Goal: Task Accomplishment & Management: Use online tool/utility

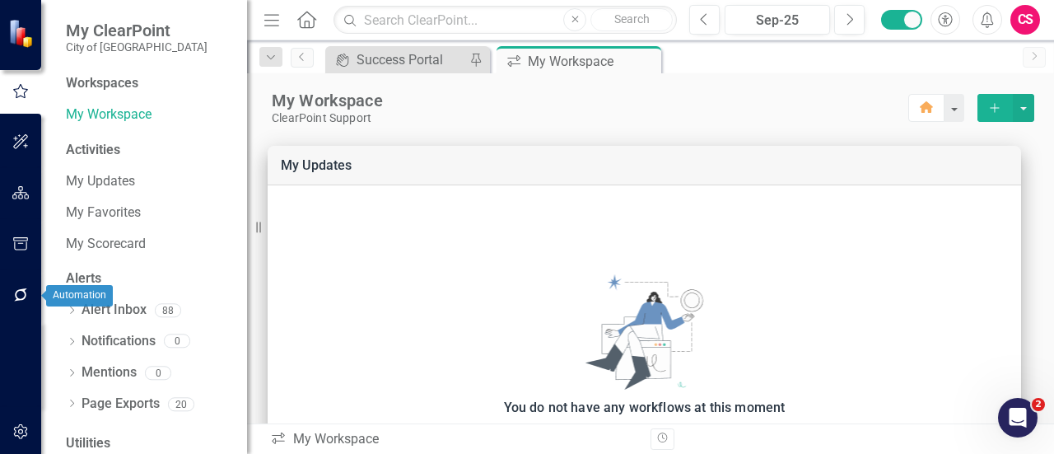
click at [18, 294] on icon "button" at bounding box center [20, 294] width 17 height 13
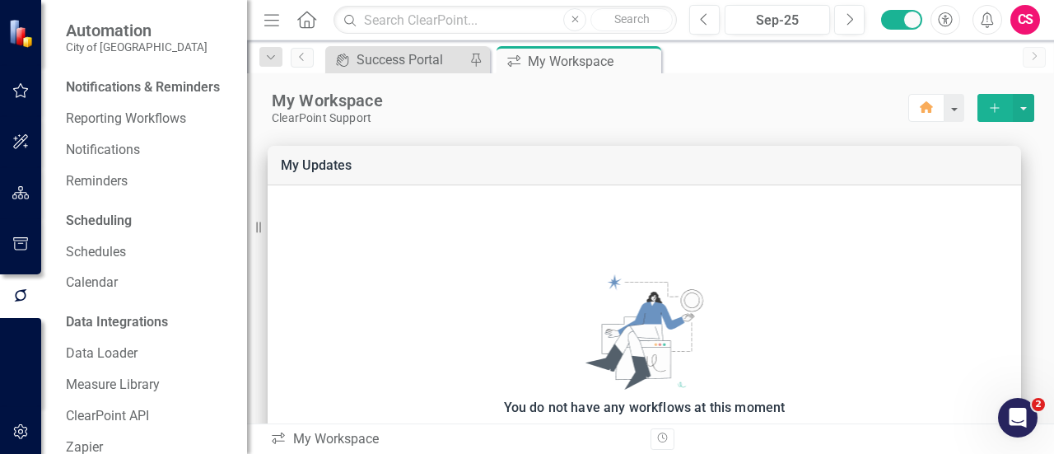
scroll to position [156, 0]
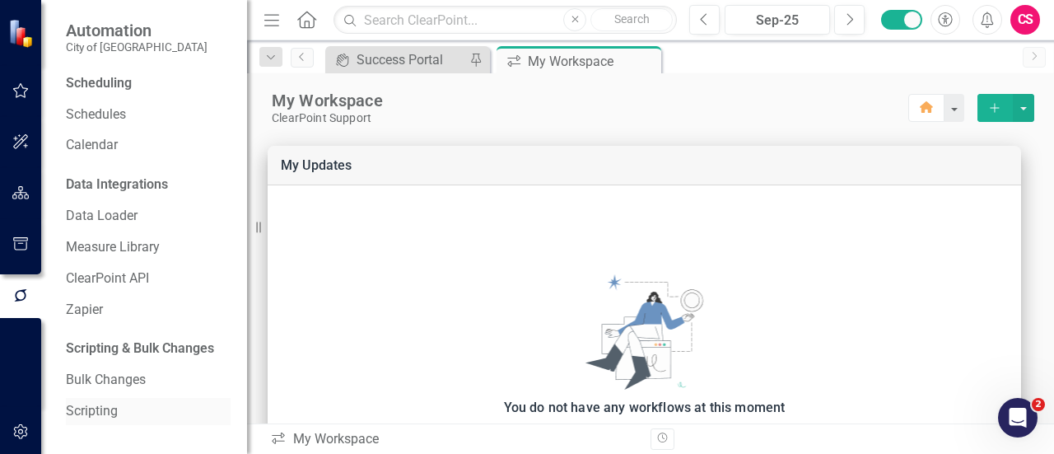
click at [99, 404] on link "Scripting" at bounding box center [148, 411] width 165 height 19
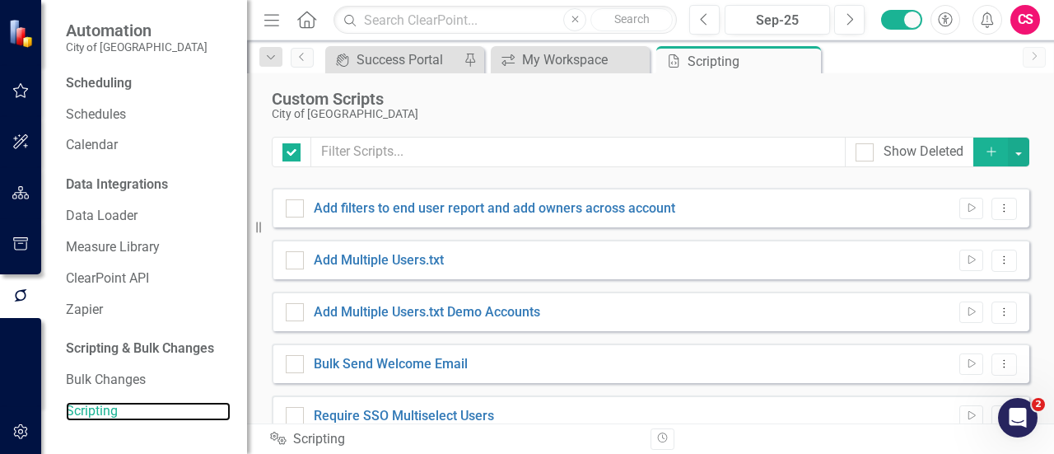
checkbox input "false"
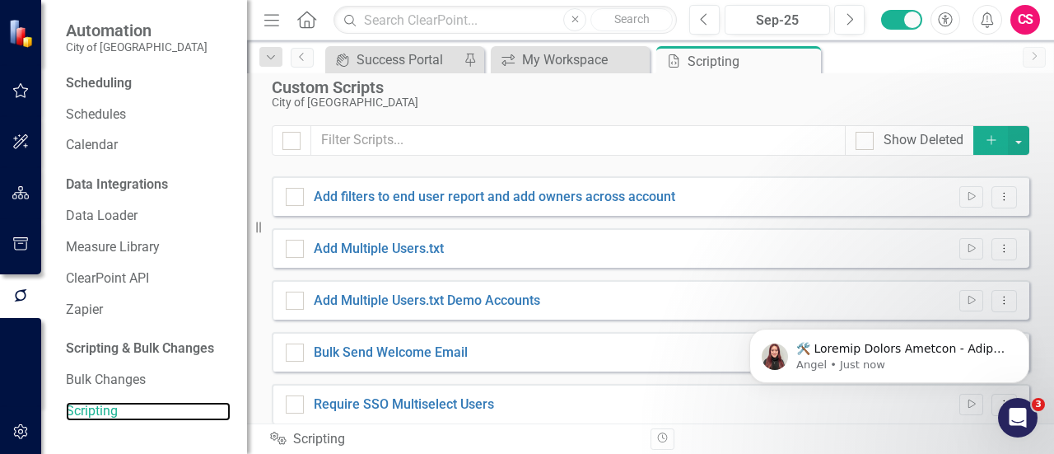
scroll to position [23, 0]
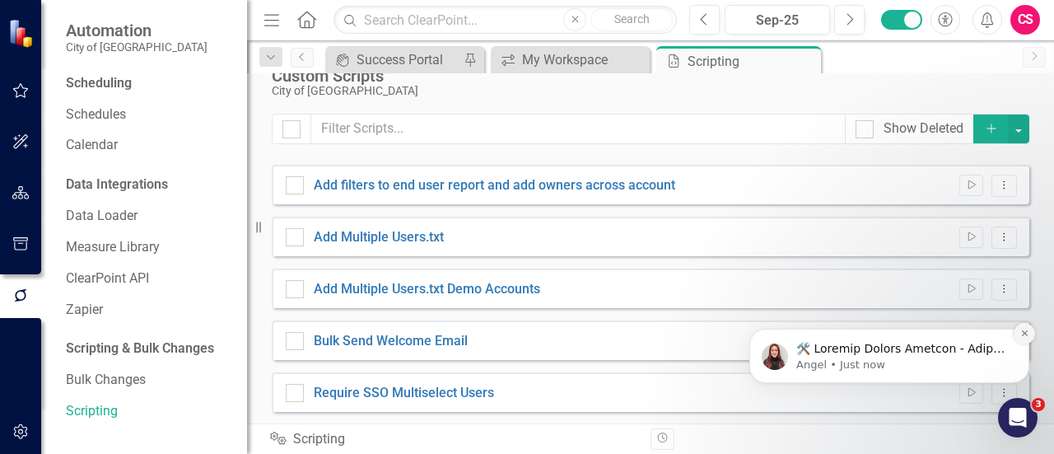
click at [1021, 331] on icon "Dismiss notification" at bounding box center [1025, 333] width 9 height 9
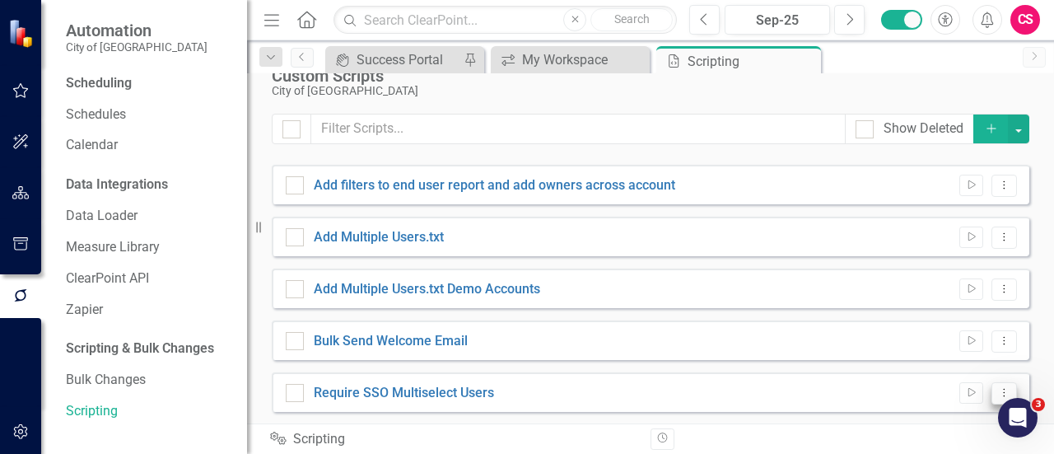
click at [998, 393] on icon "Dropdown Menu" at bounding box center [1005, 392] width 14 height 11
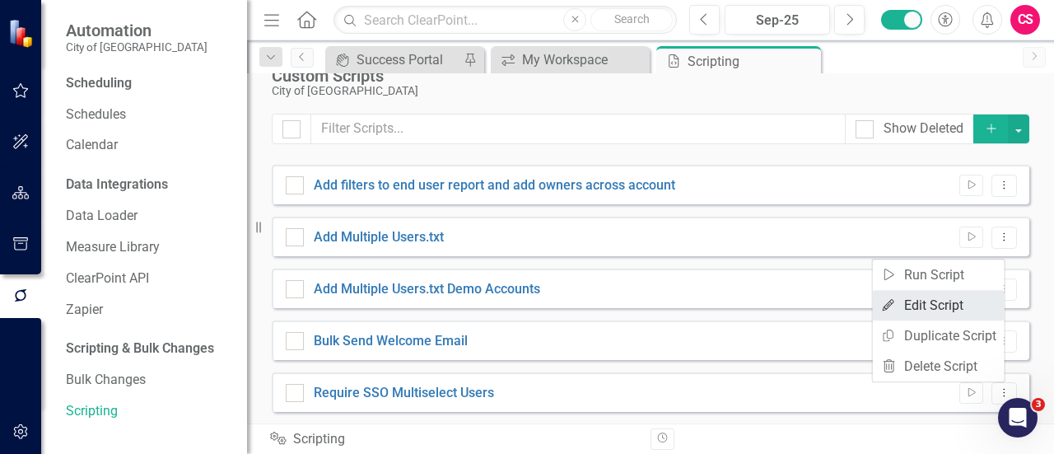
click at [945, 307] on link "Edit Edit Script" at bounding box center [939, 305] width 132 height 30
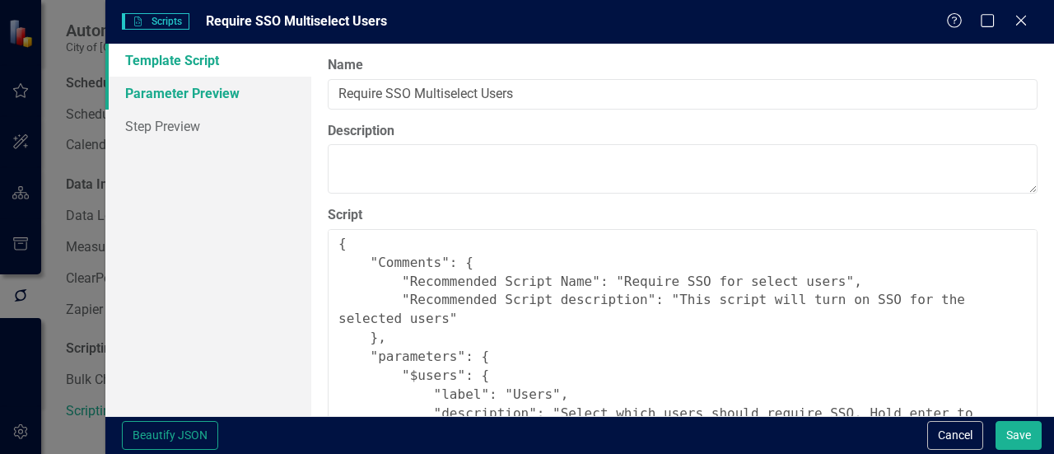
click at [218, 91] on link "Parameter Preview" at bounding box center [208, 93] width 206 height 33
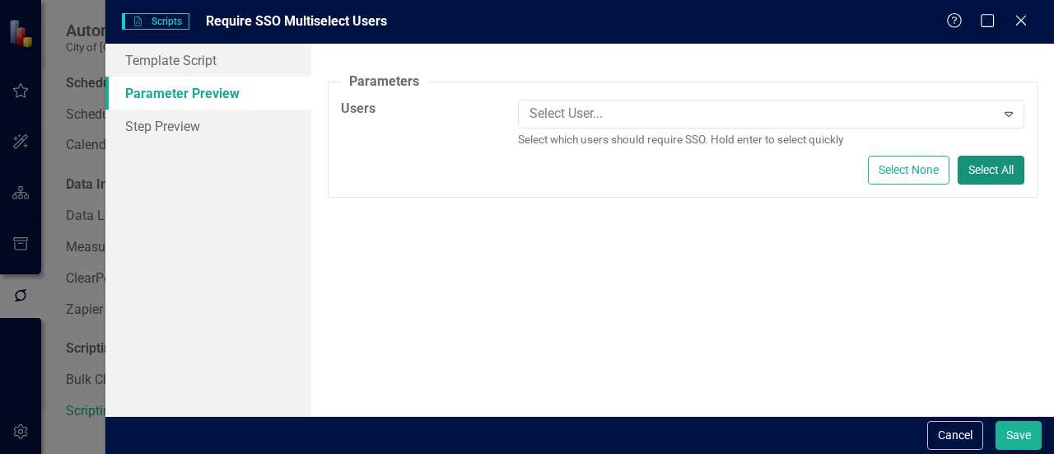
click at [990, 166] on button "Select All" at bounding box center [991, 170] width 67 height 29
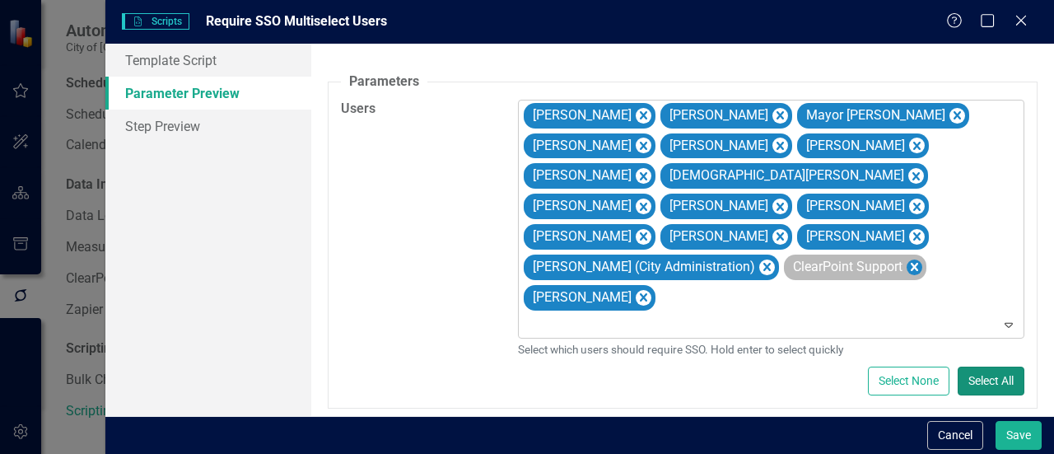
click at [907, 257] on icon "Remove ClearPoint Support" at bounding box center [915, 267] width 16 height 21
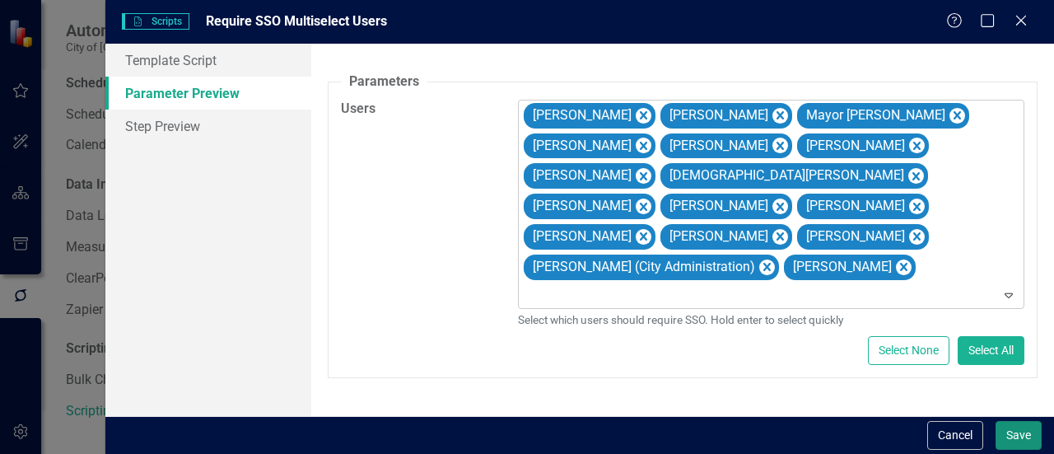
click at [1040, 432] on button "Save" at bounding box center [1019, 435] width 46 height 29
